Goal: Information Seeking & Learning: Learn about a topic

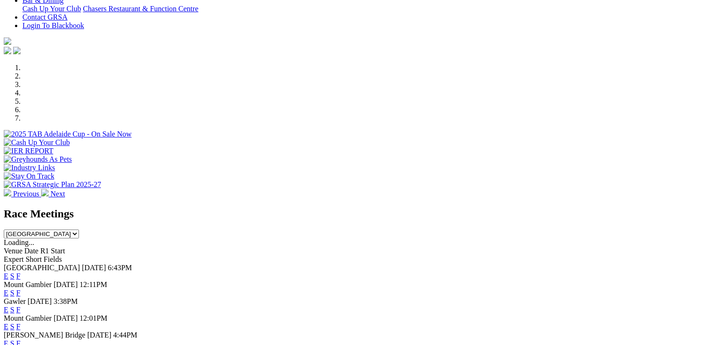
scroll to position [280, 0]
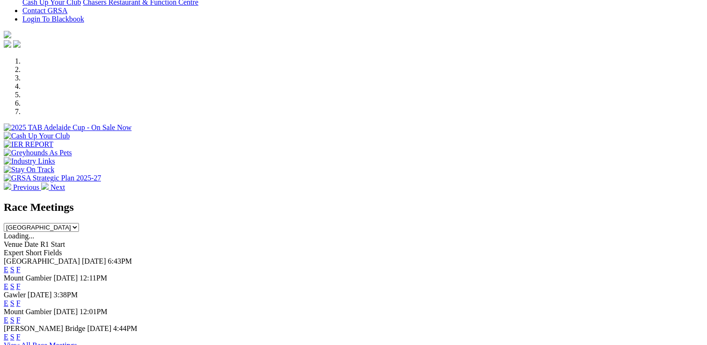
click at [8, 265] on link "E" at bounding box center [6, 269] width 5 height 8
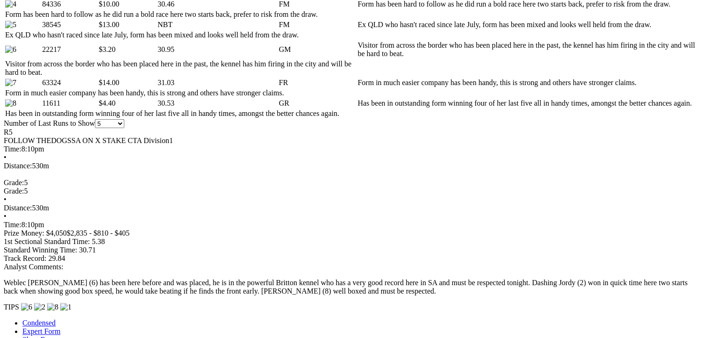
scroll to position [748, 0]
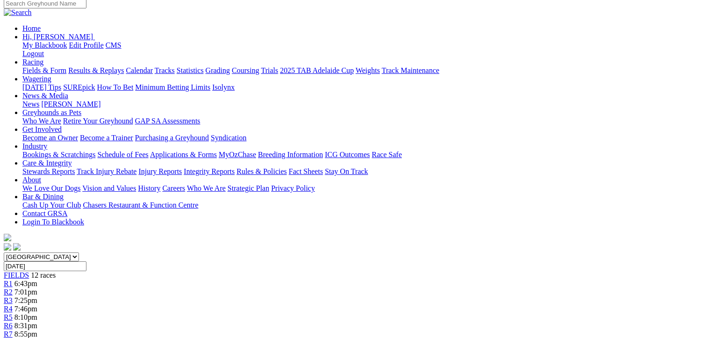
scroll to position [93, 0]
click at [13, 322] on span "R6" at bounding box center [8, 326] width 9 height 8
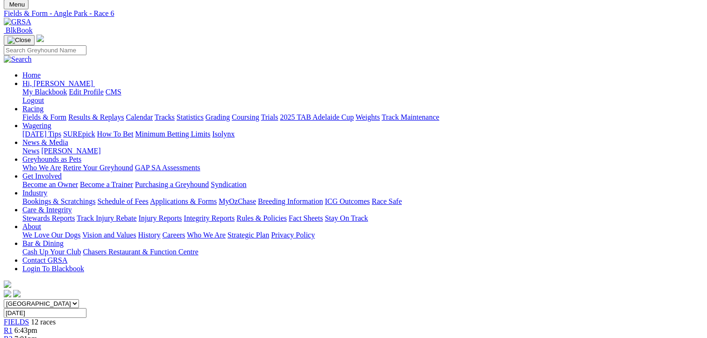
scroll to position [47, 0]
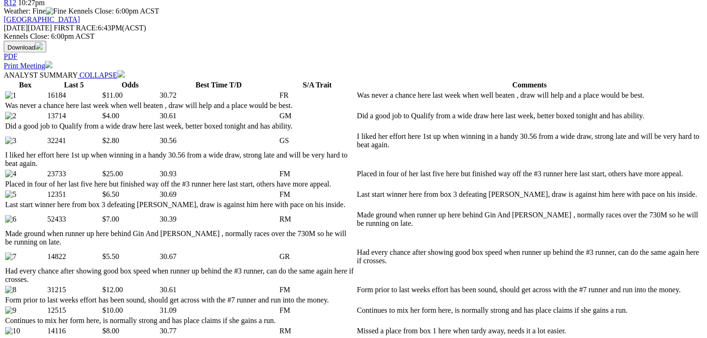
scroll to position [467, 0]
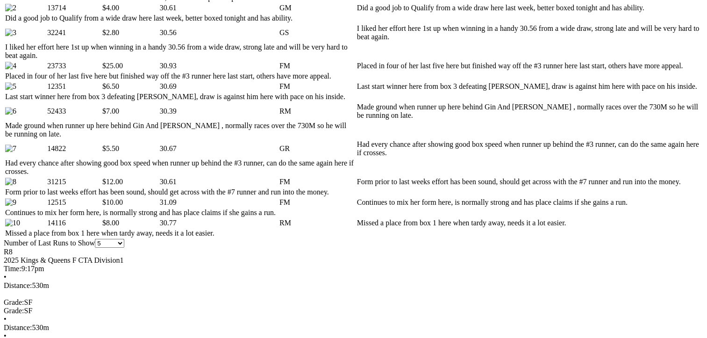
scroll to position [654, 0]
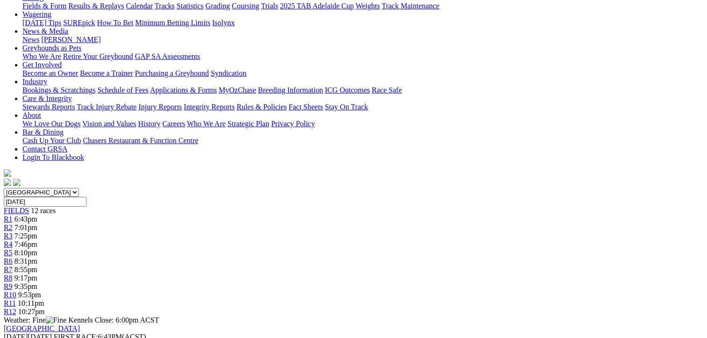
scroll to position [93, 0]
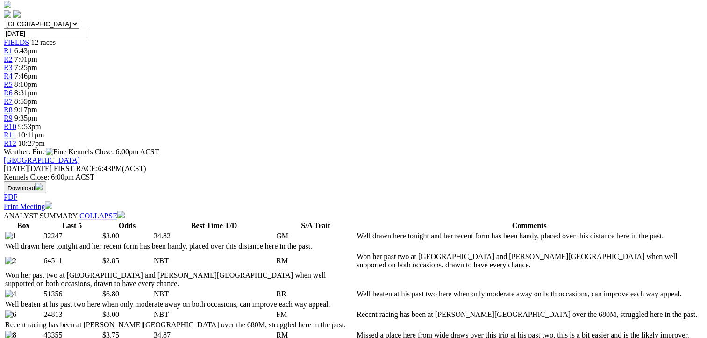
scroll to position [421, 0]
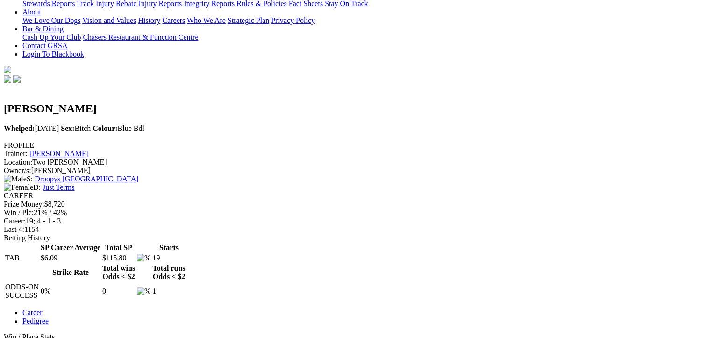
scroll to position [140, 0]
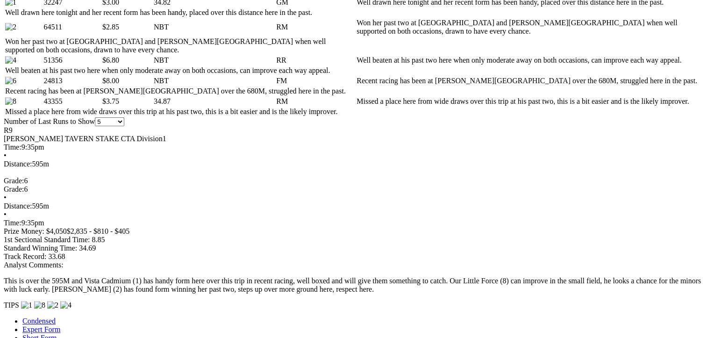
scroll to position [467, 0]
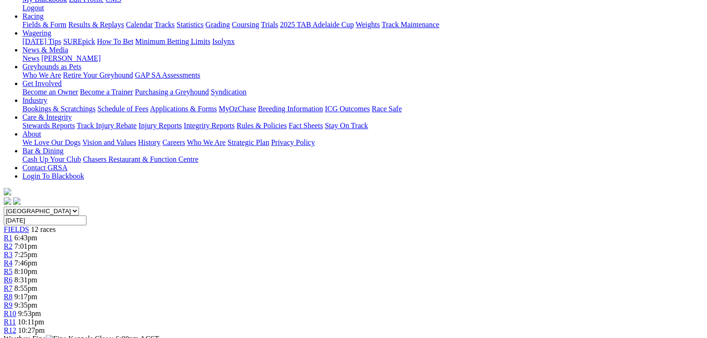
scroll to position [0, 0]
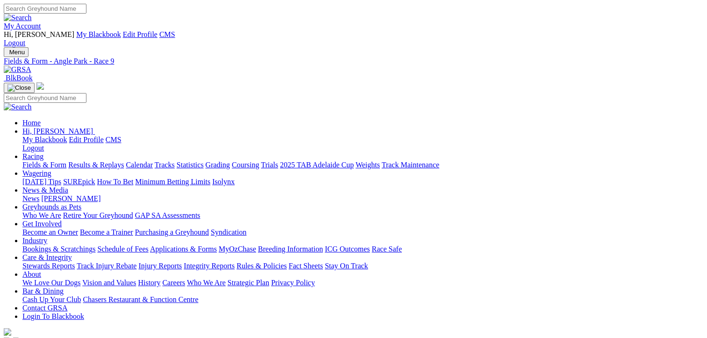
click at [40, 161] on link "Fields & Form" at bounding box center [44, 165] width 44 height 8
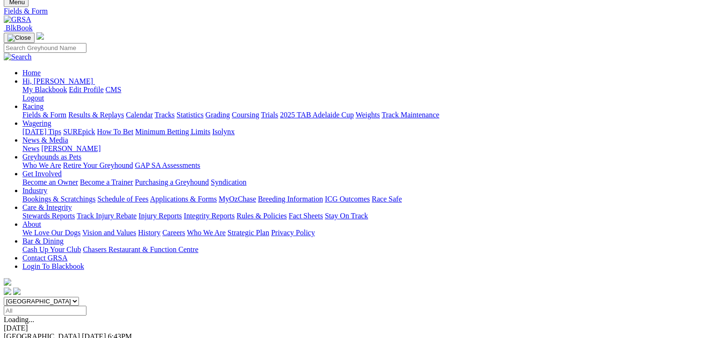
scroll to position [140, 0]
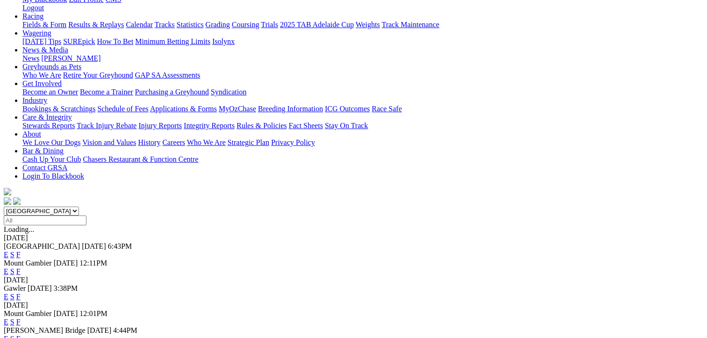
click at [21, 293] on link "F" at bounding box center [18, 297] width 4 height 8
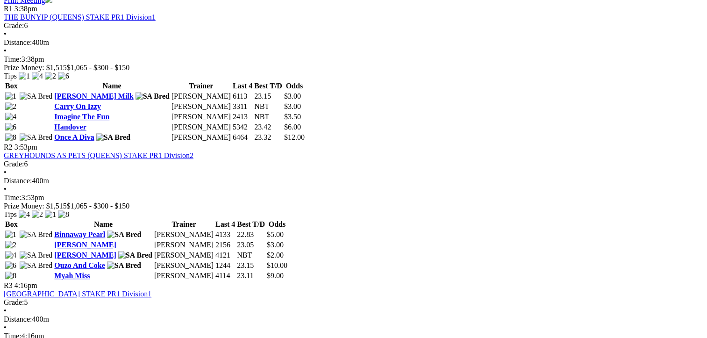
scroll to position [514, 0]
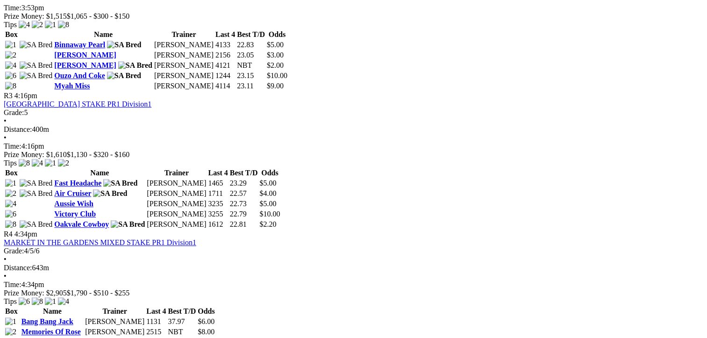
scroll to position [748, 0]
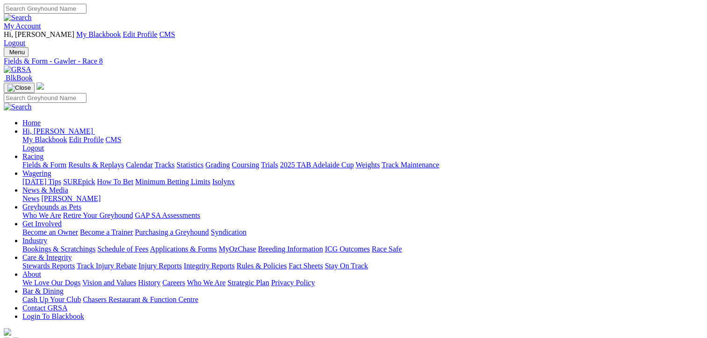
click at [42, 161] on link "Fields & Form" at bounding box center [44, 165] width 44 height 8
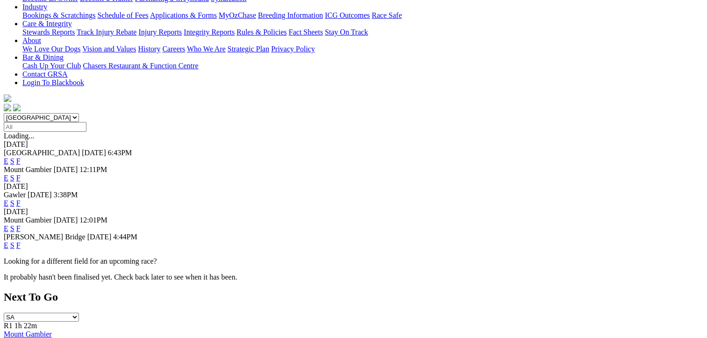
click at [21, 241] on link "F" at bounding box center [18, 245] width 4 height 8
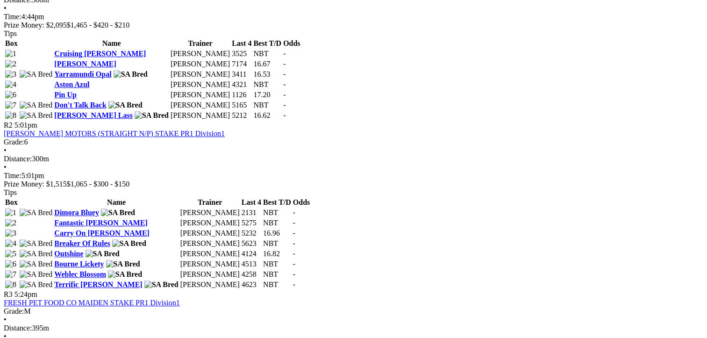
scroll to position [561, 0]
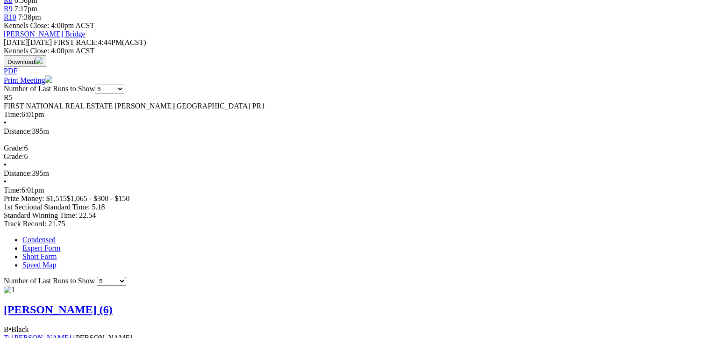
scroll to position [421, 0]
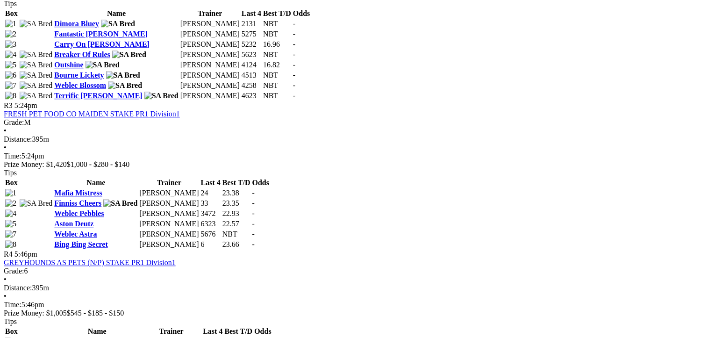
scroll to position [794, 0]
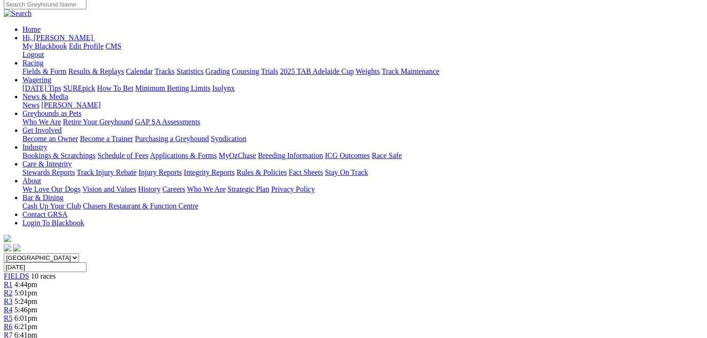
scroll to position [93, 0]
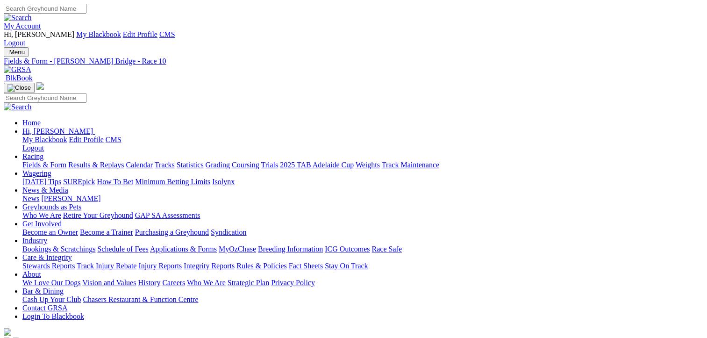
click at [46, 161] on link "Fields & Form" at bounding box center [44, 165] width 44 height 8
